Goal: Communication & Community: Participate in discussion

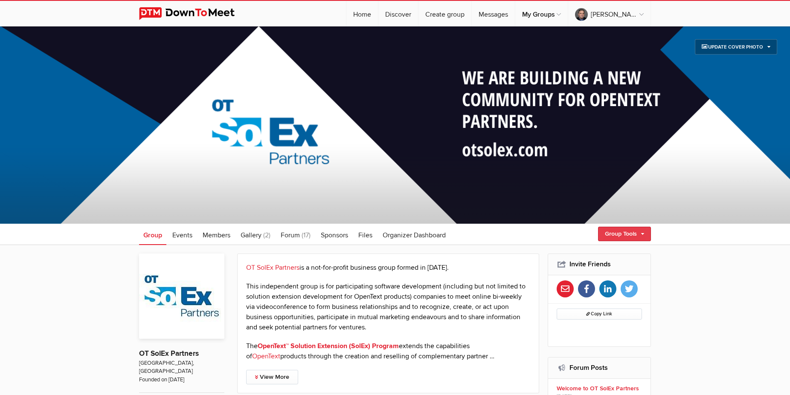
click at [644, 233] on link "Group Tools" at bounding box center [624, 234] width 53 height 14
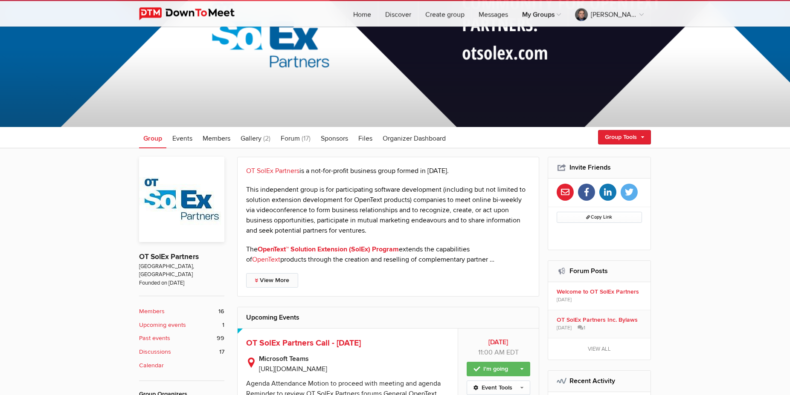
scroll to position [130, 0]
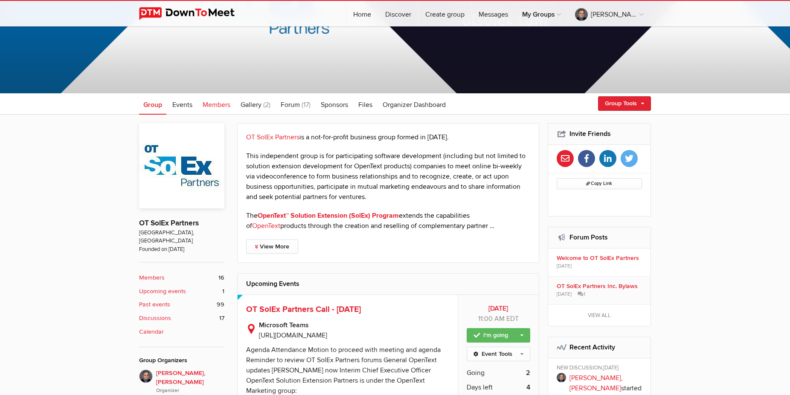
click at [221, 106] on span "Members" at bounding box center [217, 105] width 28 height 9
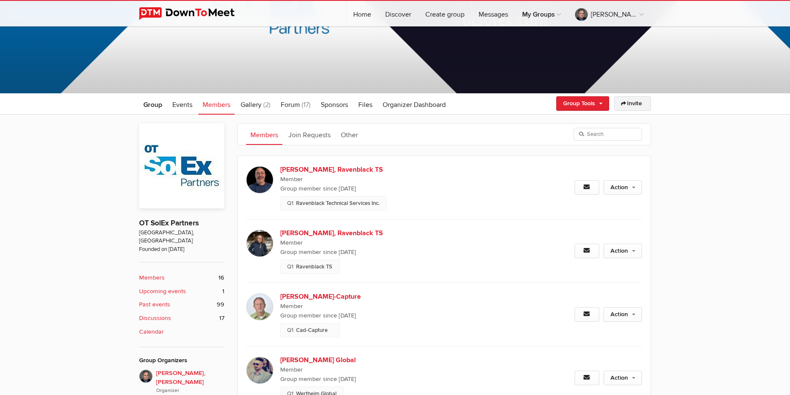
click at [639, 103] on link "Invite" at bounding box center [632, 103] width 37 height 14
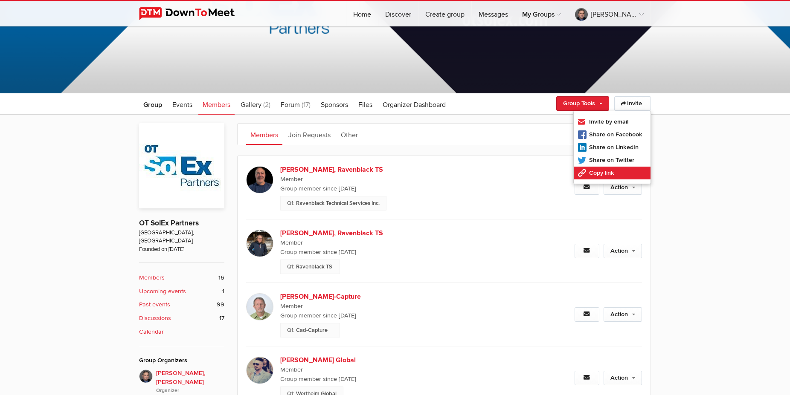
click at [610, 174] on link "Copy link" at bounding box center [611, 173] width 77 height 13
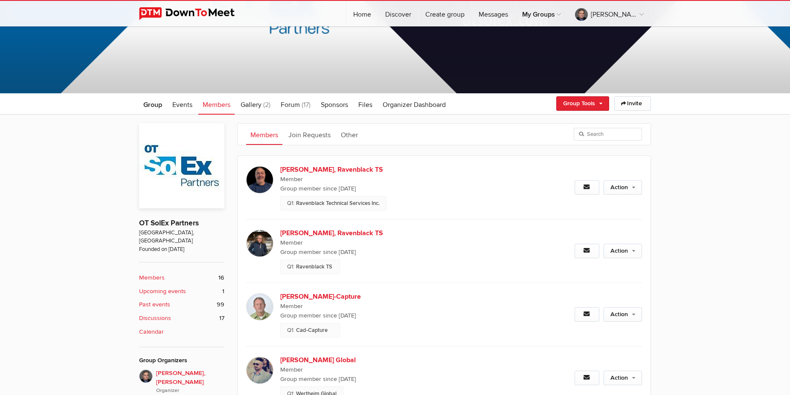
type input "[URL][DOMAIN_NAME]"
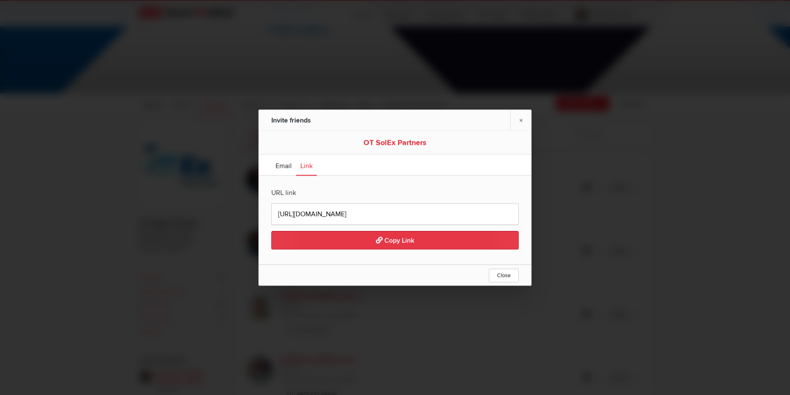
click at [366, 242] on button "Copy Link" at bounding box center [394, 240] width 247 height 18
click at [506, 275] on span "Close" at bounding box center [504, 275] width 14 height 7
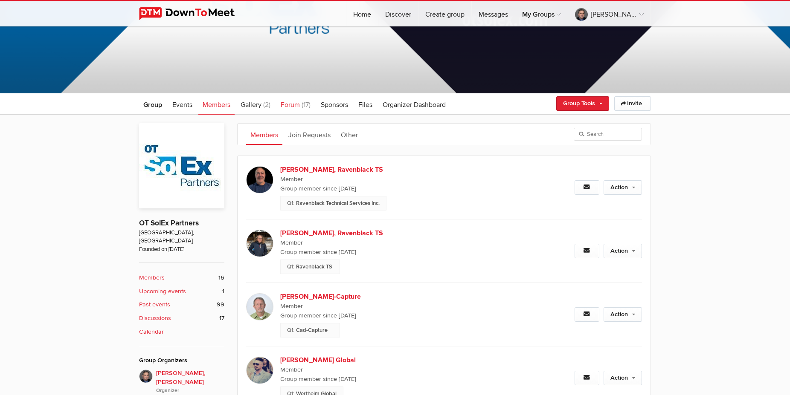
click at [298, 107] on span "Forum" at bounding box center [290, 105] width 19 height 9
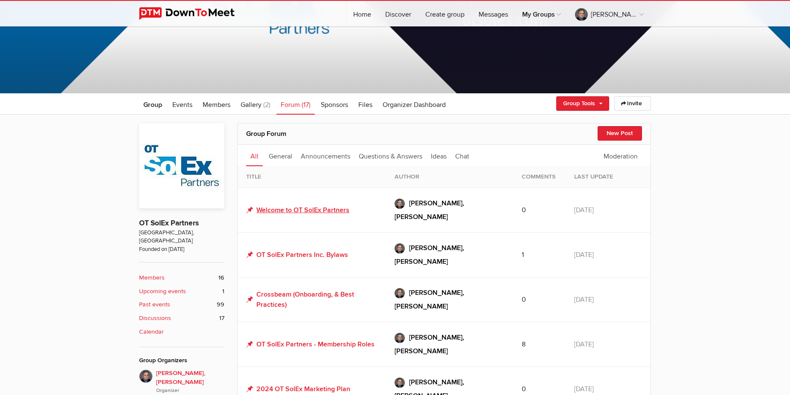
click at [300, 206] on link "Welcome to OT SolEx Partners" at bounding box center [297, 210] width 103 height 10
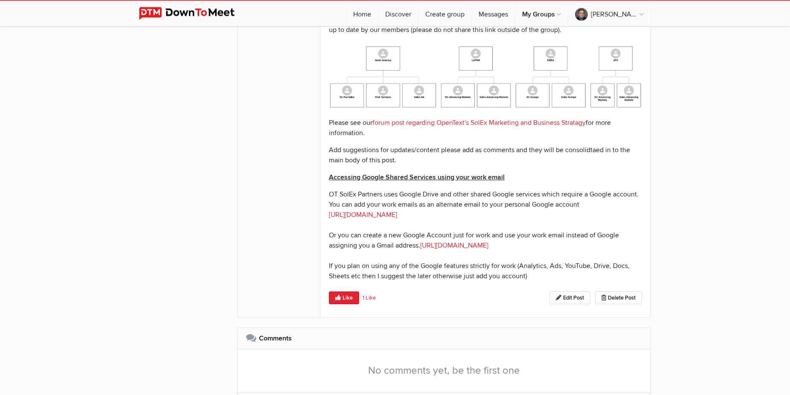
scroll to position [957, 0]
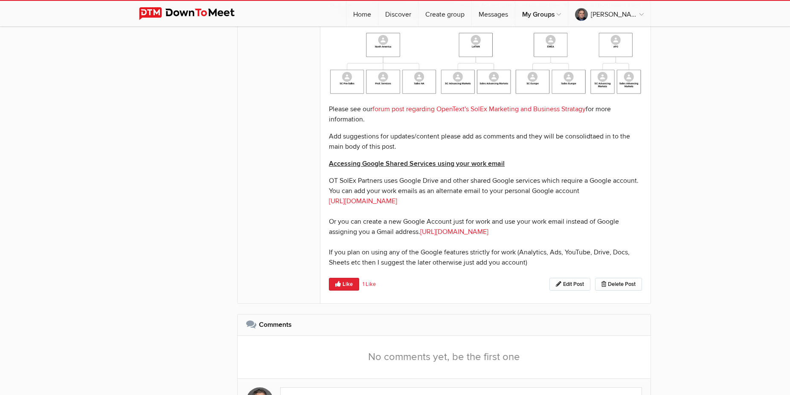
click at [397, 197] on link "[URL][DOMAIN_NAME]" at bounding box center [363, 201] width 68 height 9
